Goal: Information Seeking & Learning: Learn about a topic

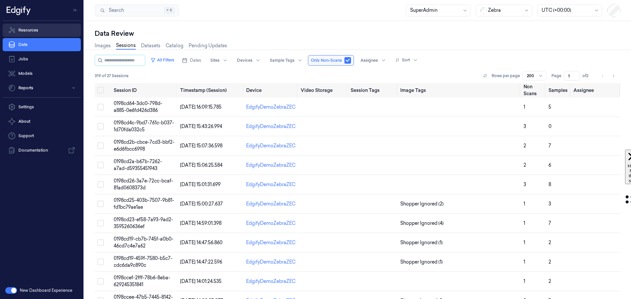
click at [33, 27] on link "Resources" at bounding box center [42, 30] width 78 height 13
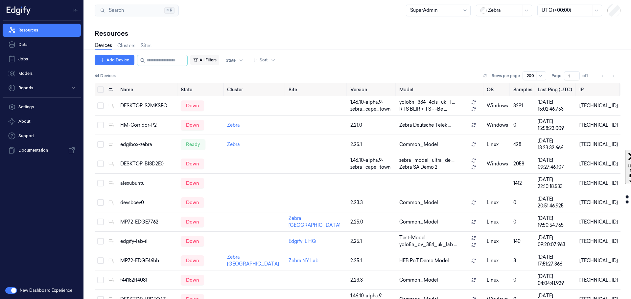
click at [217, 61] on button "All Filters" at bounding box center [204, 60] width 29 height 11
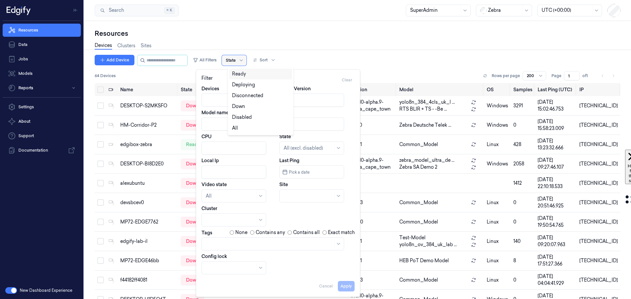
click at [235, 58] on div at bounding box center [231, 60] width 10 height 6
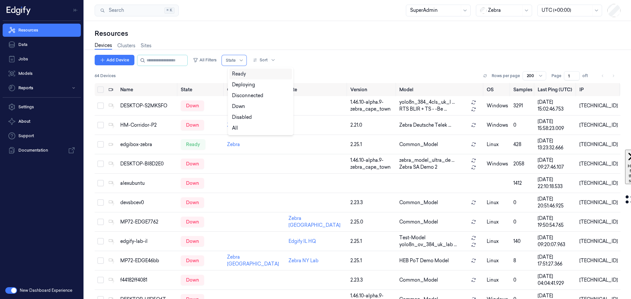
click at [243, 73] on div "Ready" at bounding box center [239, 74] width 14 height 7
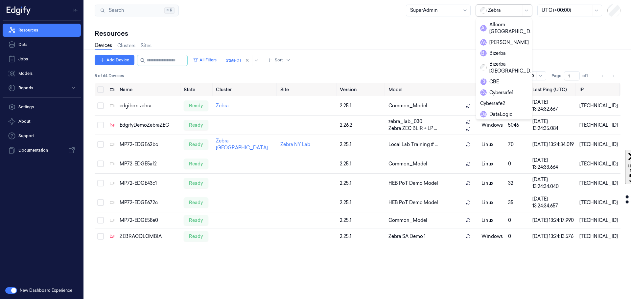
click at [496, 11] on div at bounding box center [504, 10] width 33 height 7
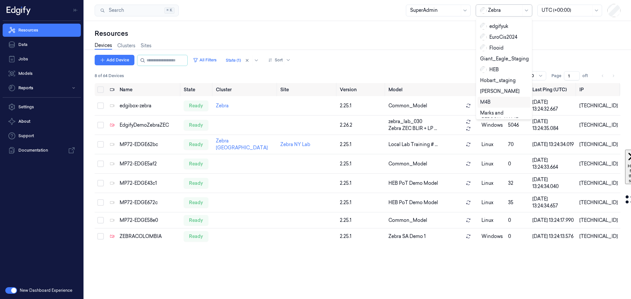
scroll to position [296, 0]
click at [495, 46] on div "sandbox" at bounding box center [494, 49] width 28 height 7
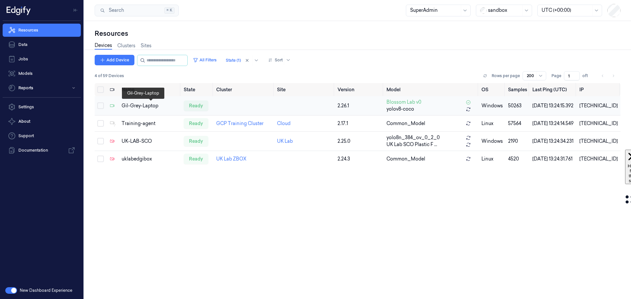
click at [147, 106] on div "Gil-Grey-Laptop" at bounding box center [150, 105] width 57 height 7
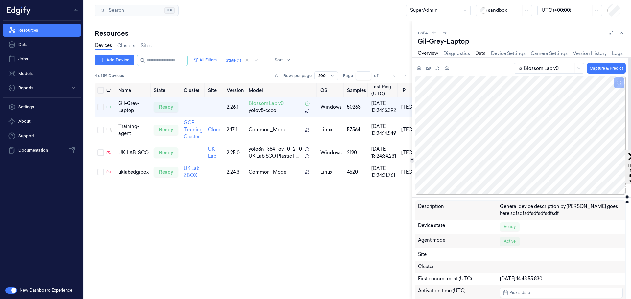
click at [479, 51] on link "Data" at bounding box center [480, 54] width 11 height 8
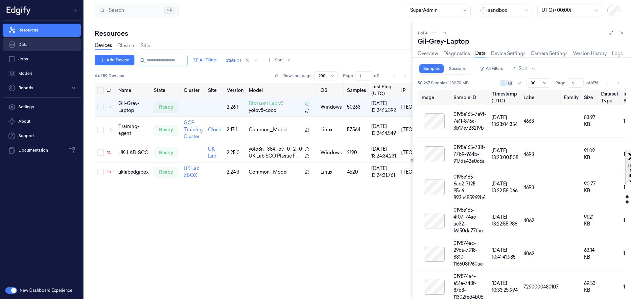
click at [33, 46] on link "Data" at bounding box center [42, 44] width 78 height 13
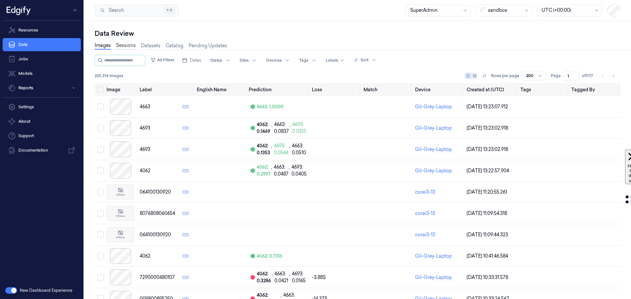
click at [132, 46] on link "Sessions" at bounding box center [126, 46] width 20 height 8
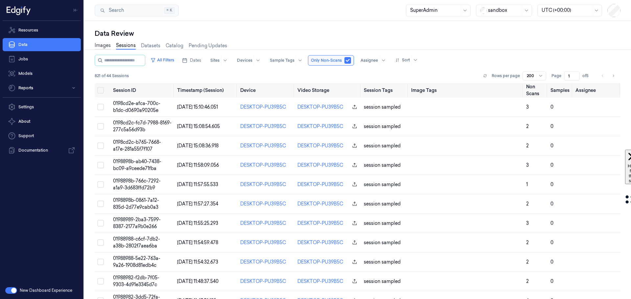
click at [101, 46] on link "Images" at bounding box center [103, 46] width 16 height 8
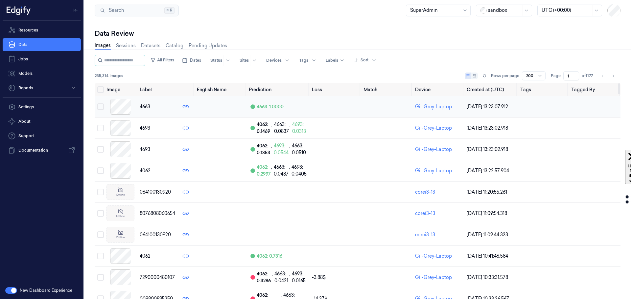
click at [124, 107] on div at bounding box center [120, 107] width 28 height 16
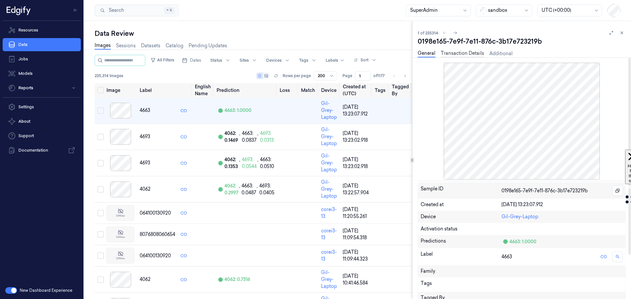
click at [460, 53] on link "Transaction Details" at bounding box center [461, 54] width 43 height 8
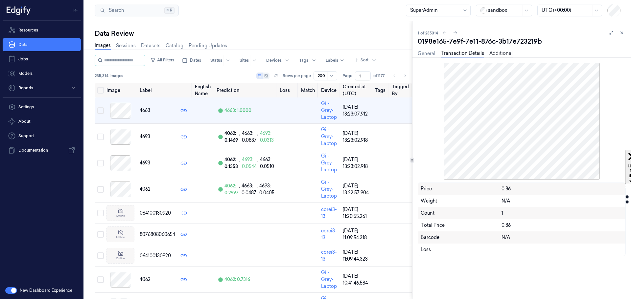
click at [504, 54] on link "Additional" at bounding box center [500, 54] width 23 height 8
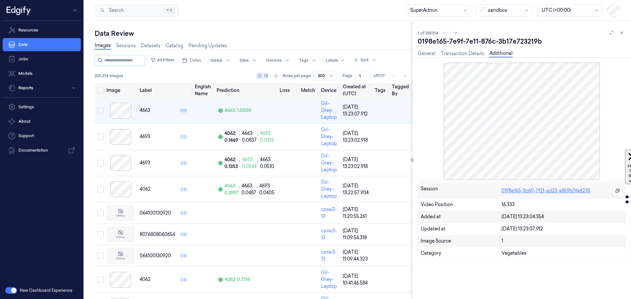
click at [527, 192] on link "0198e165-3c60-7f21-ad23-a859b0fa6235" at bounding box center [545, 191] width 89 height 7
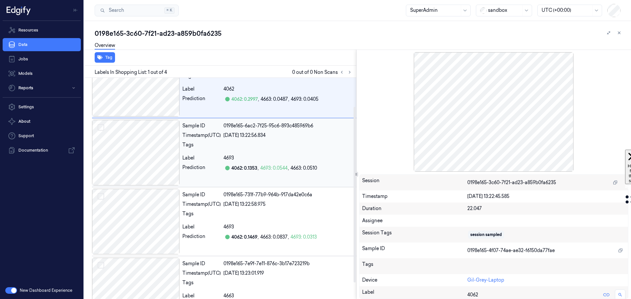
scroll to position [56, 0]
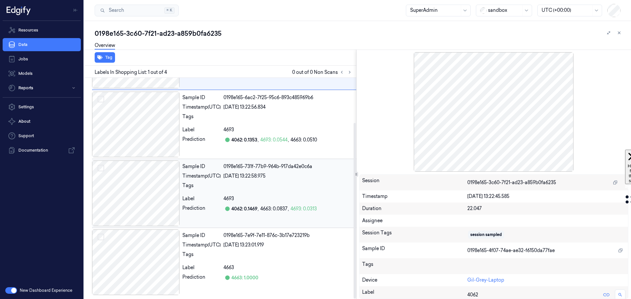
click at [161, 204] on div at bounding box center [136, 194] width 88 height 66
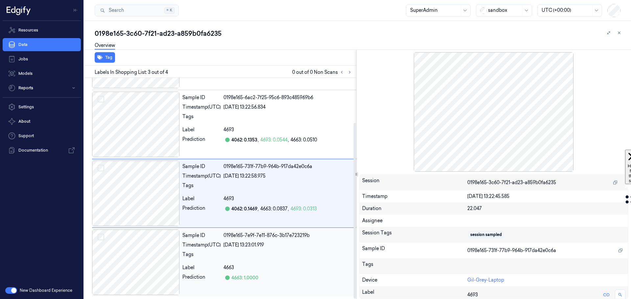
click at [154, 264] on div at bounding box center [136, 263] width 88 height 66
click at [154, 216] on div at bounding box center [136, 194] width 88 height 66
click at [145, 128] on div at bounding box center [136, 125] width 88 height 66
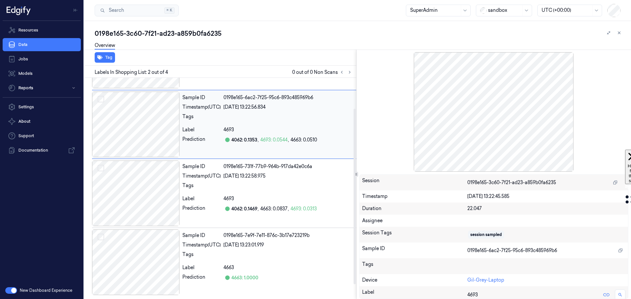
scroll to position [0, 0]
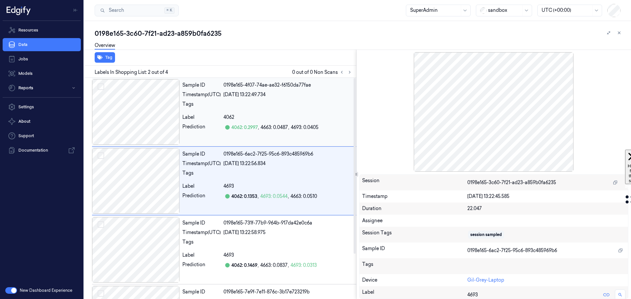
click at [146, 117] on div at bounding box center [136, 112] width 88 height 66
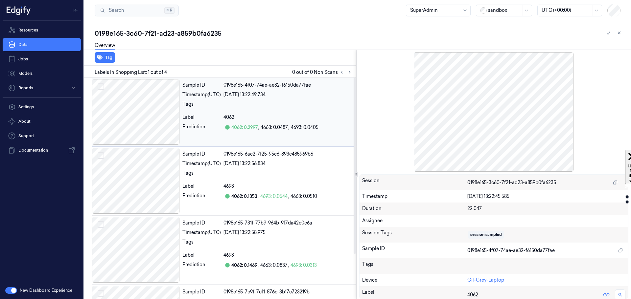
click at [156, 130] on div at bounding box center [136, 112] width 88 height 66
click at [159, 170] on div at bounding box center [136, 181] width 88 height 66
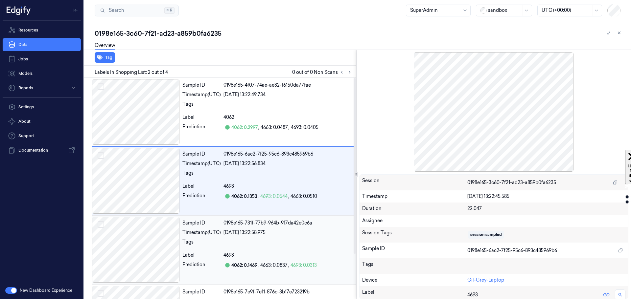
click at [166, 226] on div at bounding box center [136, 250] width 88 height 66
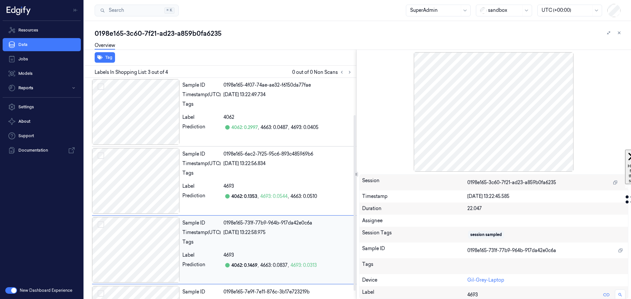
scroll to position [56, 0]
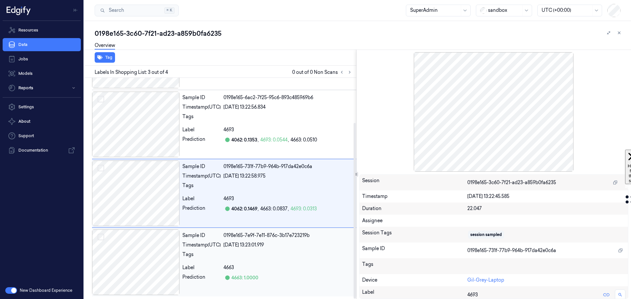
click at [159, 245] on div at bounding box center [136, 263] width 88 height 66
click at [148, 187] on div at bounding box center [136, 194] width 88 height 66
click at [126, 120] on div at bounding box center [136, 125] width 88 height 66
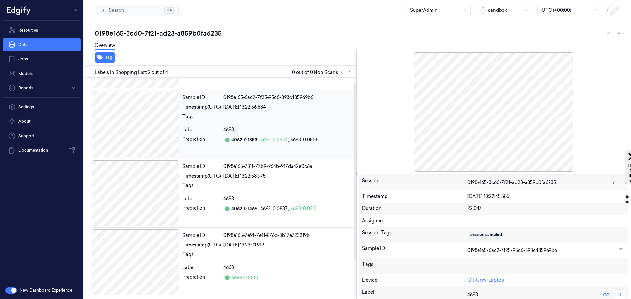
scroll to position [0, 0]
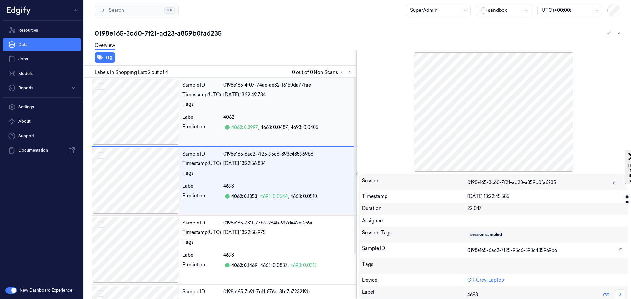
click at [151, 106] on div at bounding box center [136, 112] width 88 height 66
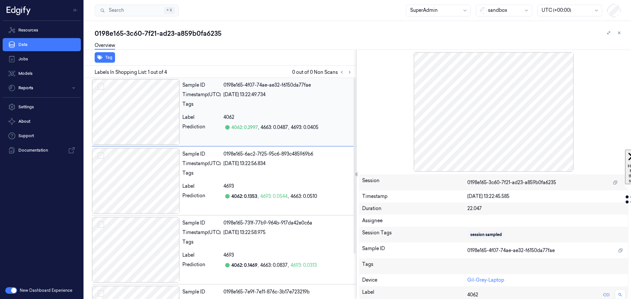
click at [102, 85] on button "Select row" at bounding box center [101, 86] width 7 height 7
click at [103, 155] on button "Select row" at bounding box center [101, 155] width 7 height 7
click at [102, 219] on div at bounding box center [136, 250] width 88 height 66
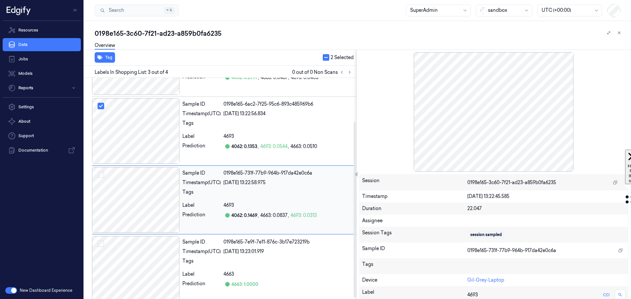
scroll to position [56, 0]
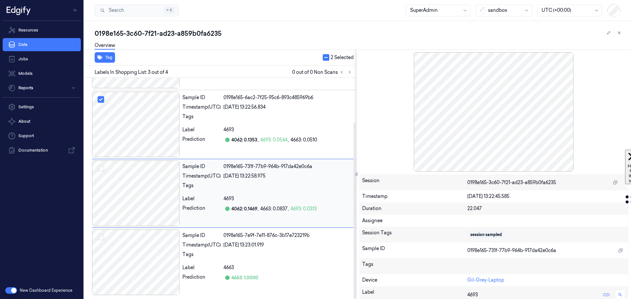
click at [103, 165] on button "Select row" at bounding box center [101, 168] width 7 height 7
click at [327, 57] on button "button" at bounding box center [326, 57] width 7 height 7
click at [327, 57] on div "Tag" at bounding box center [218, 58] width 275 height 16
click at [20, 44] on link "Data" at bounding box center [42, 44] width 78 height 13
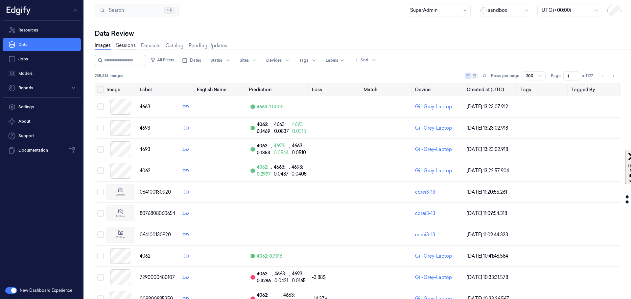
click at [126, 47] on link "Sessions" at bounding box center [126, 46] width 20 height 8
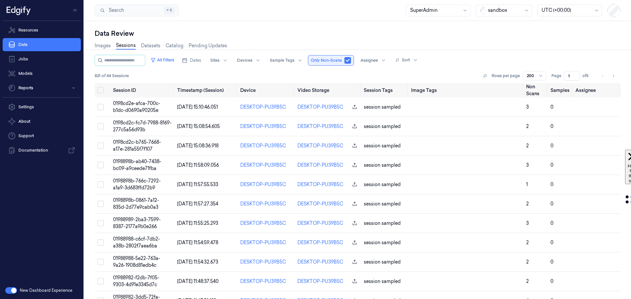
click at [351, 59] on button "button" at bounding box center [347, 60] width 7 height 7
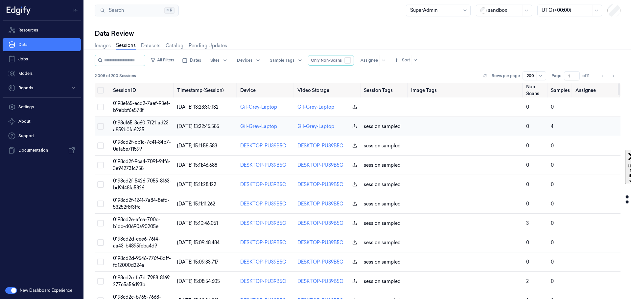
click at [135, 126] on td "0198e165-3c60-7f21-ad23-a859b0fa6235" at bounding box center [142, 126] width 64 height 19
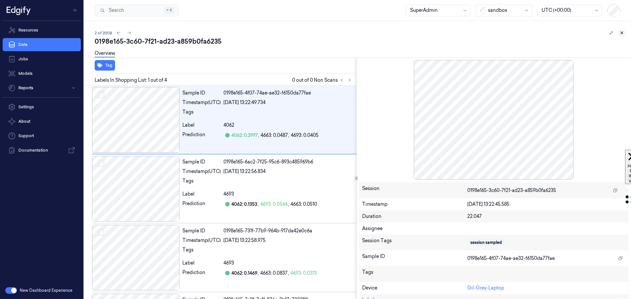
click at [620, 34] on icon at bounding box center [621, 33] width 5 height 5
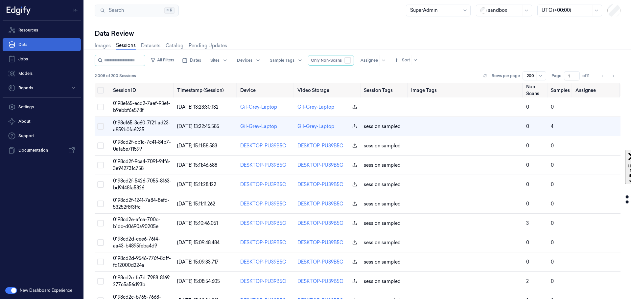
click at [20, 45] on link "Data" at bounding box center [42, 44] width 78 height 13
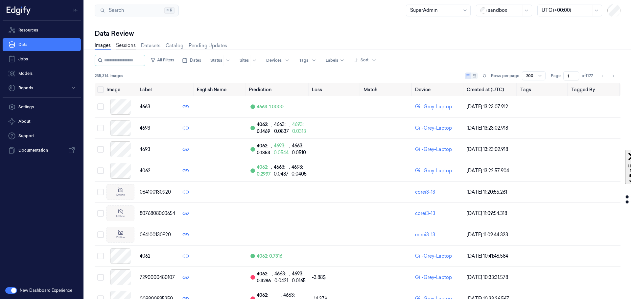
click at [127, 47] on link "Sessions" at bounding box center [126, 46] width 20 height 8
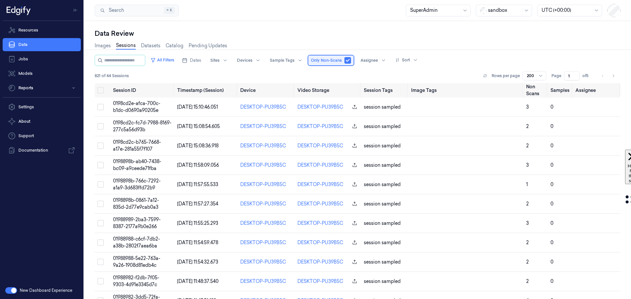
click at [327, 60] on span "Only Non-Scans" at bounding box center [326, 60] width 31 height 6
click at [351, 63] on button "button" at bounding box center [347, 60] width 7 height 7
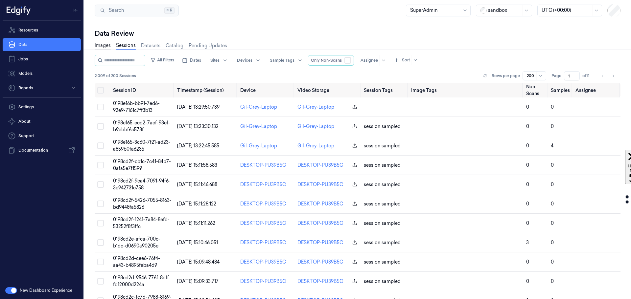
click at [97, 46] on link "Images" at bounding box center [103, 46] width 16 height 8
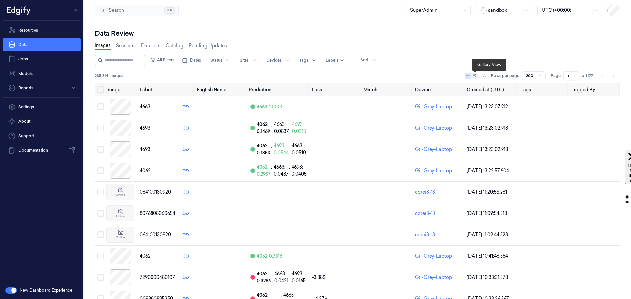
click at [474, 76] on icon at bounding box center [474, 75] width 3 height 3
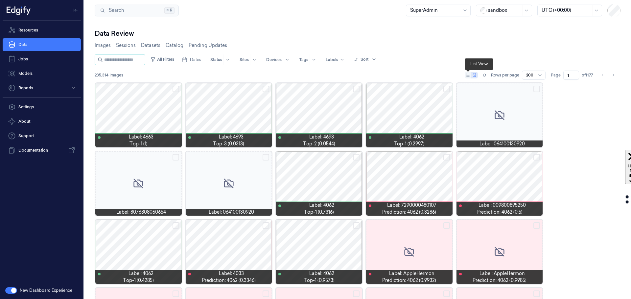
click at [467, 76] on icon at bounding box center [468, 75] width 4 height 4
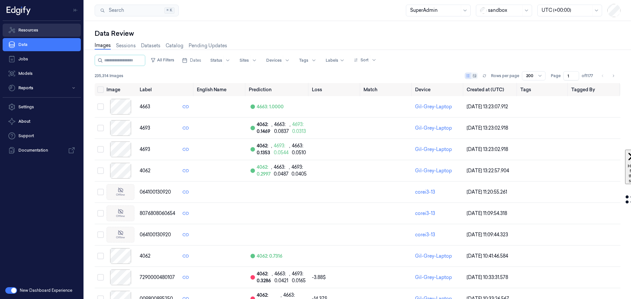
click at [31, 30] on link "Resources" at bounding box center [42, 30] width 78 height 13
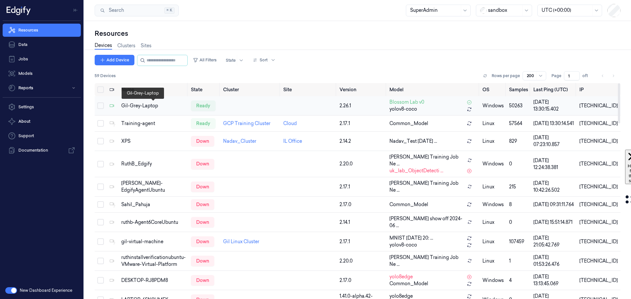
click at [140, 108] on div "Gil-Grey-Laptop" at bounding box center [153, 105] width 64 height 7
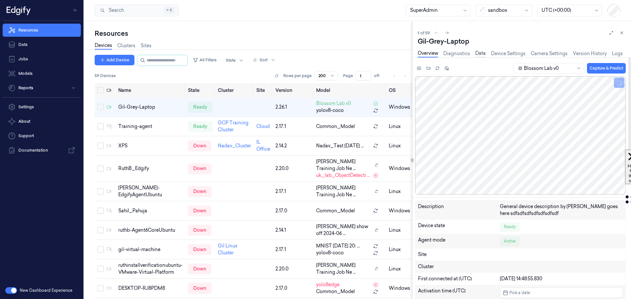
click at [481, 51] on link "Data" at bounding box center [480, 54] width 11 height 8
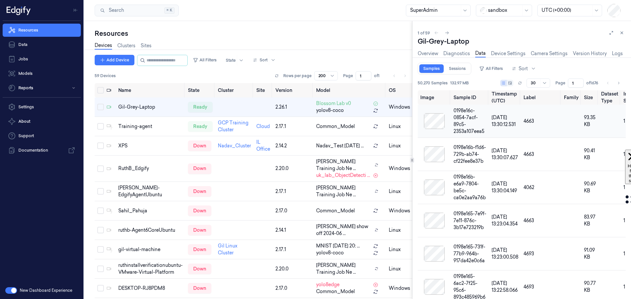
click at [433, 123] on div at bounding box center [434, 121] width 28 height 16
click at [455, 120] on div "0198e16c-0854-7acf-89c5-2353a107eea5" at bounding box center [469, 121] width 33 height 28
click at [436, 119] on div at bounding box center [434, 121] width 28 height 16
click at [461, 69] on link "Sessions" at bounding box center [457, 68] width 25 height 9
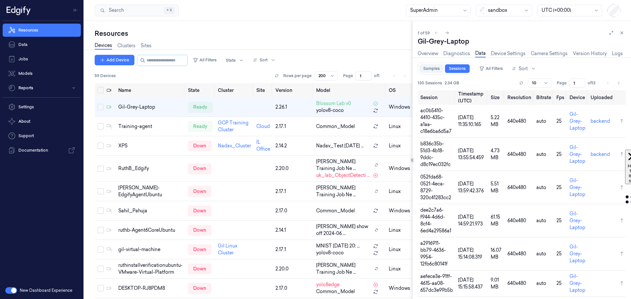
click at [432, 65] on link "Samples" at bounding box center [431, 68] width 24 height 9
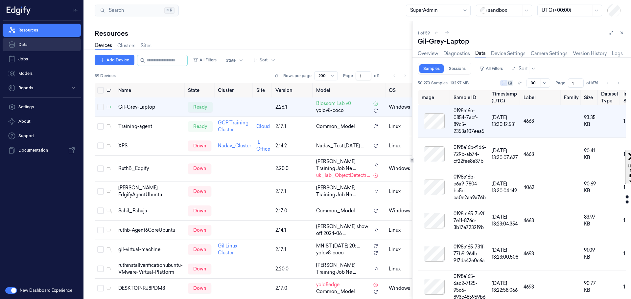
click at [24, 44] on link "Data" at bounding box center [42, 44] width 78 height 13
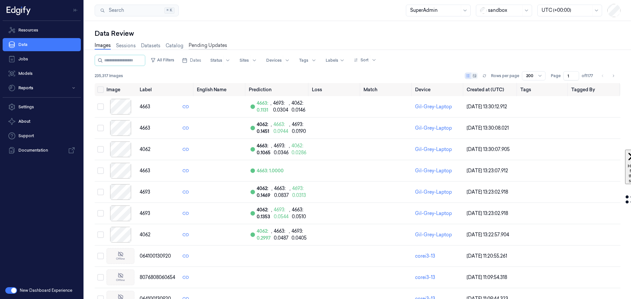
click at [203, 43] on link "Pending Updates" at bounding box center [208, 46] width 38 height 8
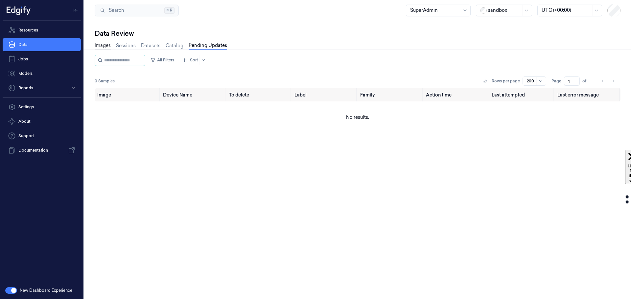
click at [101, 48] on link "Images" at bounding box center [103, 46] width 16 height 8
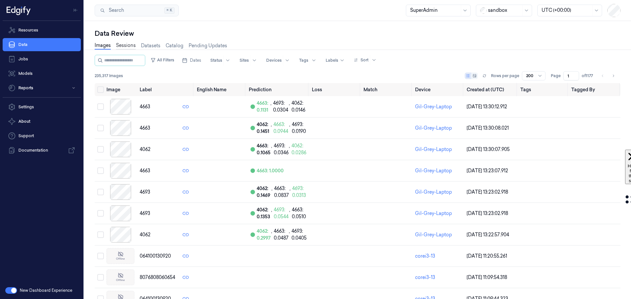
click at [127, 46] on link "Sessions" at bounding box center [126, 46] width 20 height 8
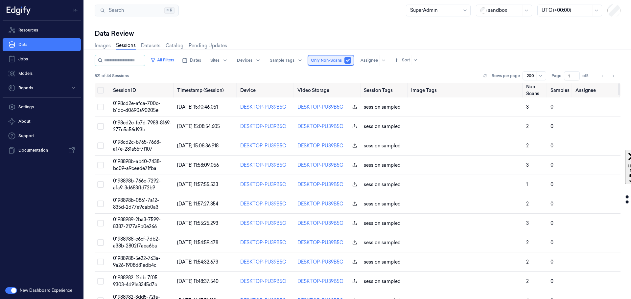
click at [337, 59] on span "Only Non-Scans" at bounding box center [326, 60] width 31 height 6
click at [351, 60] on button "button" at bounding box center [347, 60] width 7 height 7
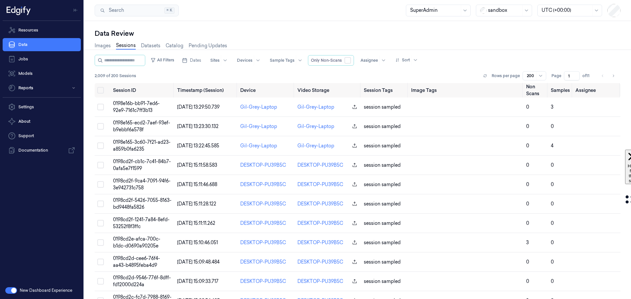
type button "false"
click at [142, 106] on span "0198e16b-bb91-7ed6-92e9-7161c7ff3b13" at bounding box center [136, 107] width 47 height 13
